Goal: Find specific page/section: Find specific page/section

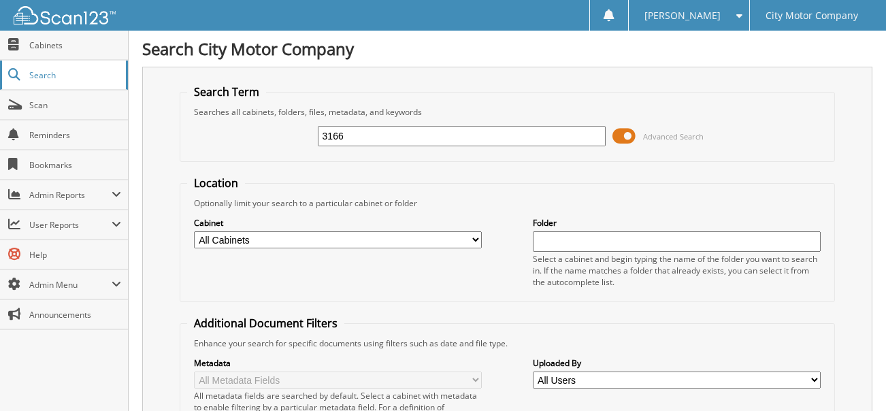
type input "3166"
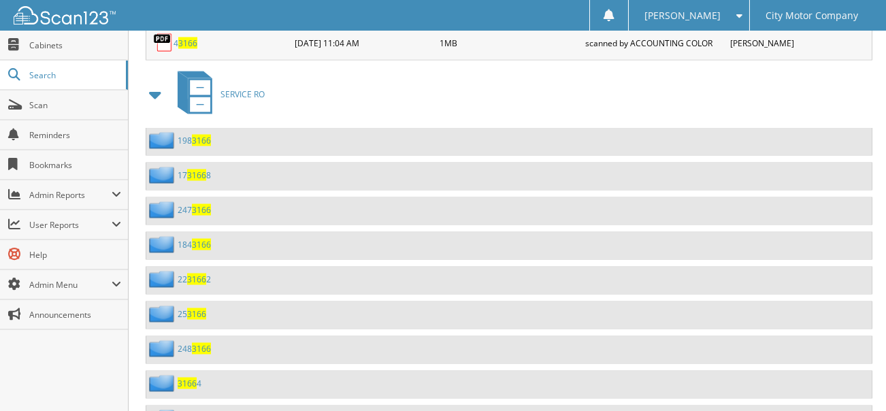
scroll to position [6056, 0]
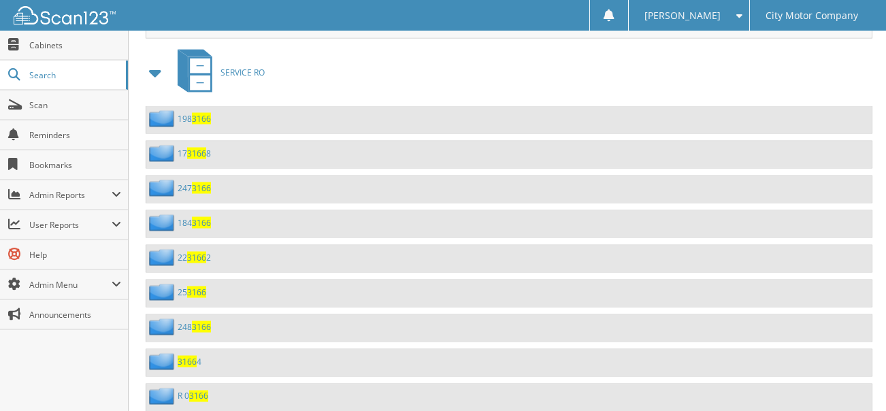
click at [195, 391] on span "3166" at bounding box center [198, 397] width 19 height 12
